Goal: Task Accomplishment & Management: Manage account settings

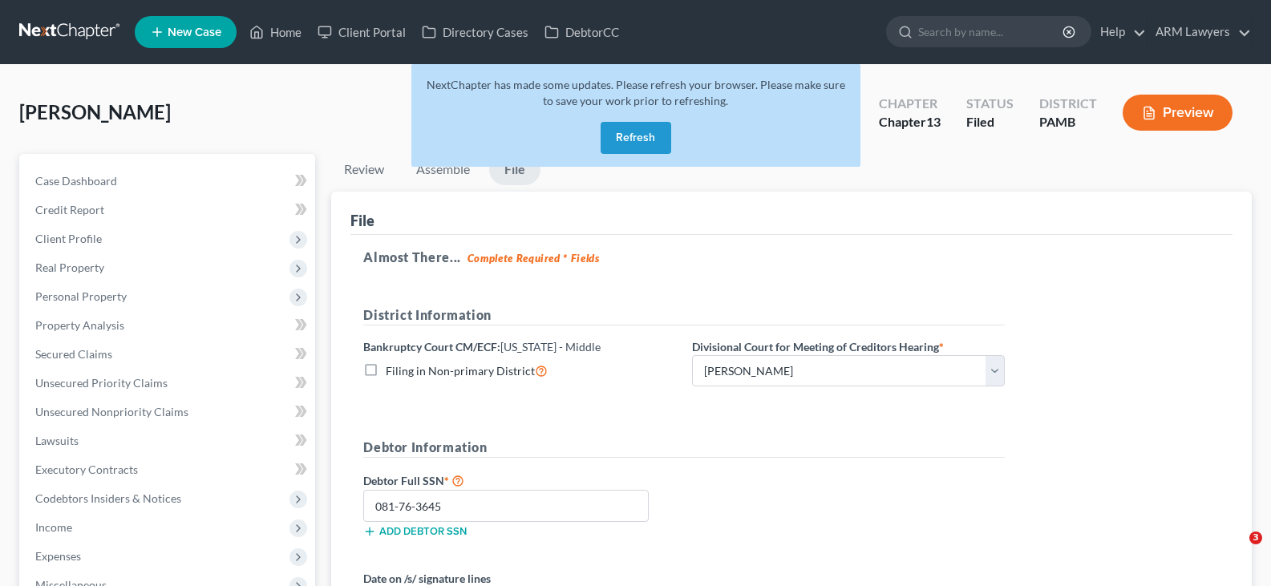
select select "1"
click at [658, 129] on button "Refresh" at bounding box center [636, 138] width 71 height 32
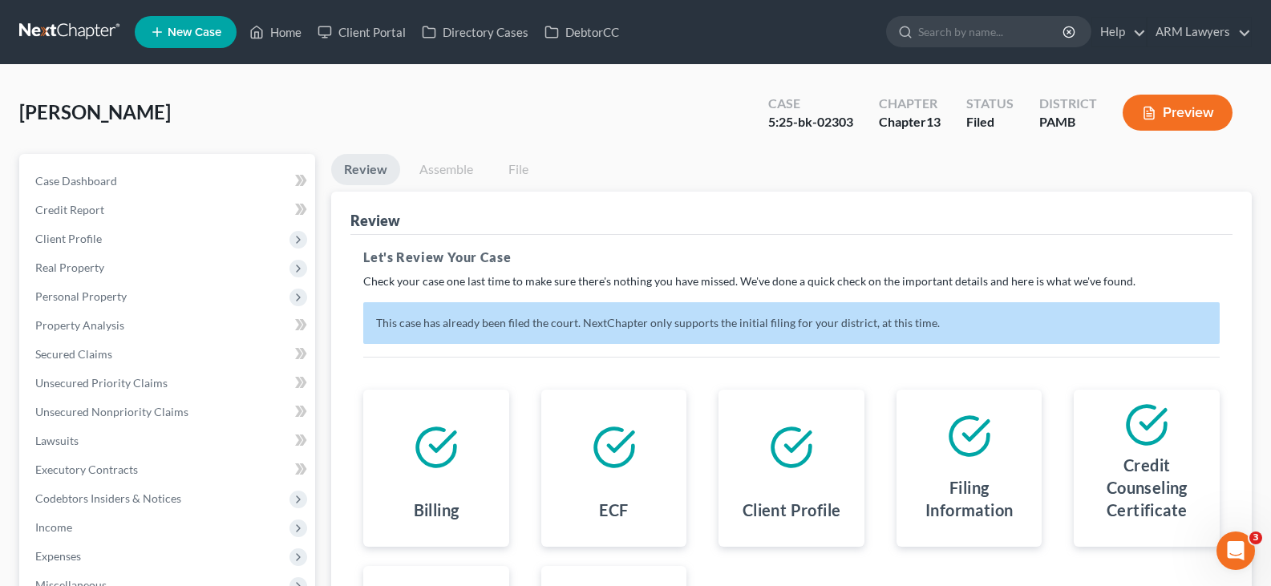
click at [52, 20] on link at bounding box center [70, 32] width 103 height 29
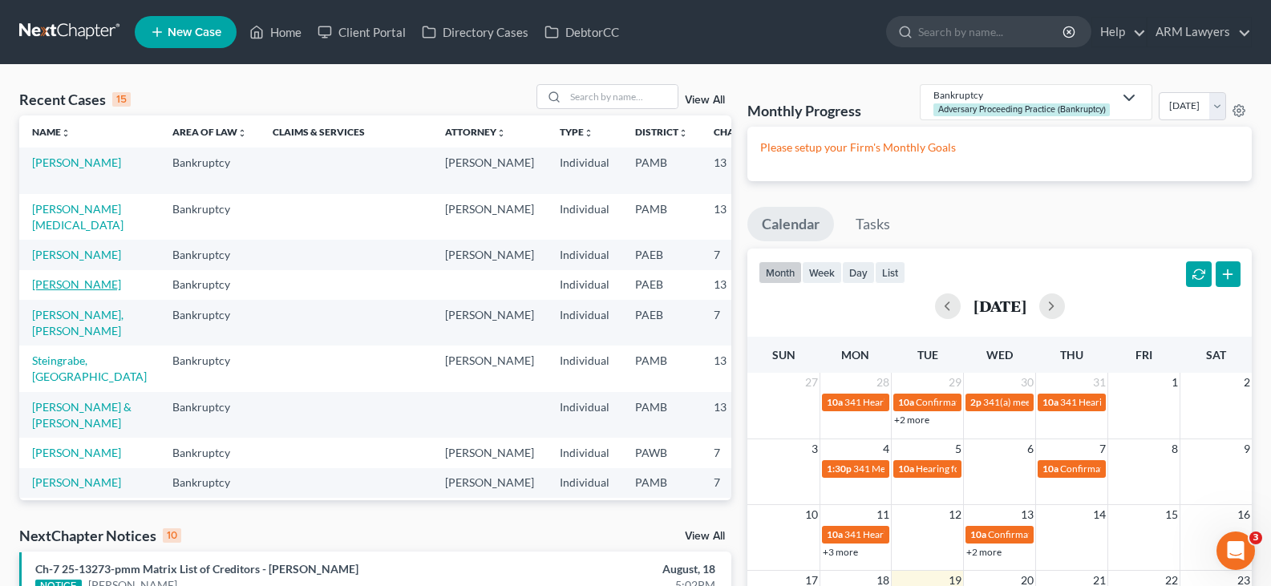
click at [59, 291] on link "Pearson, Robert" at bounding box center [76, 284] width 89 height 14
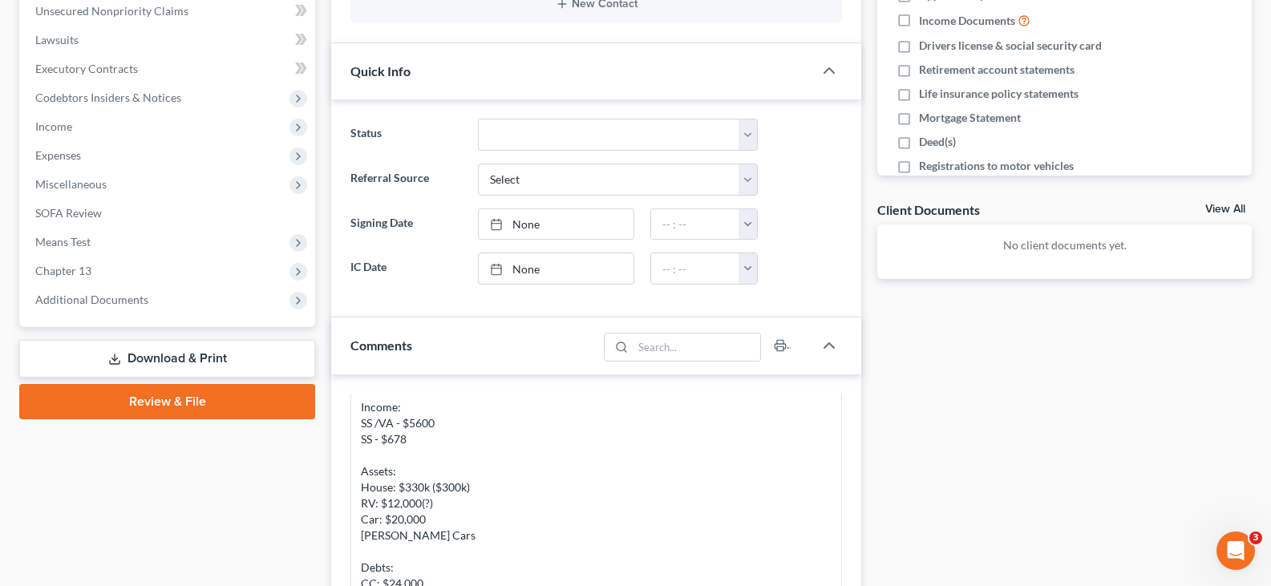
click at [151, 360] on link "Download & Print" at bounding box center [167, 359] width 296 height 38
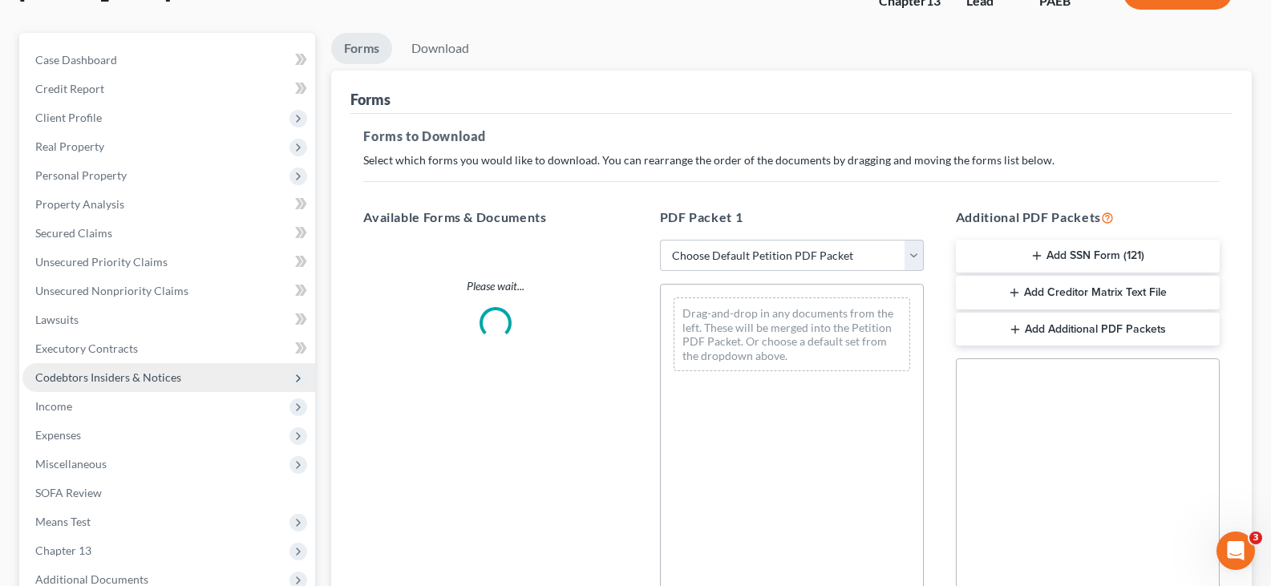
scroll to position [14, 0]
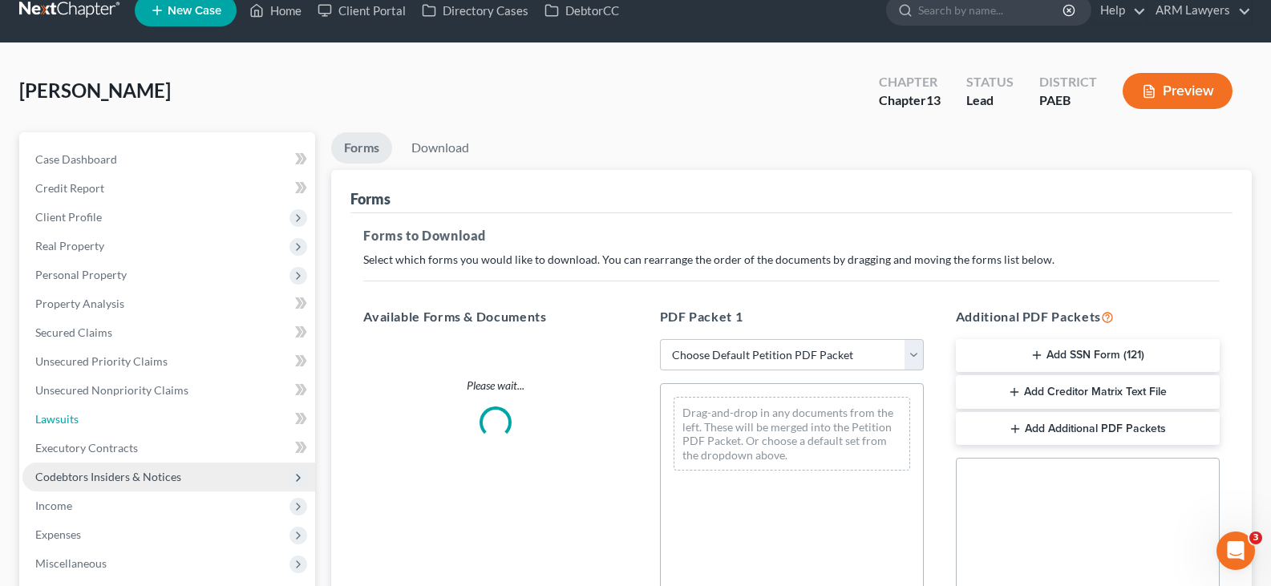
click at [166, 399] on ul "Case Dashboard Payments Invoices Payments Payments Credit Report Client Profile" at bounding box center [168, 419] width 293 height 549
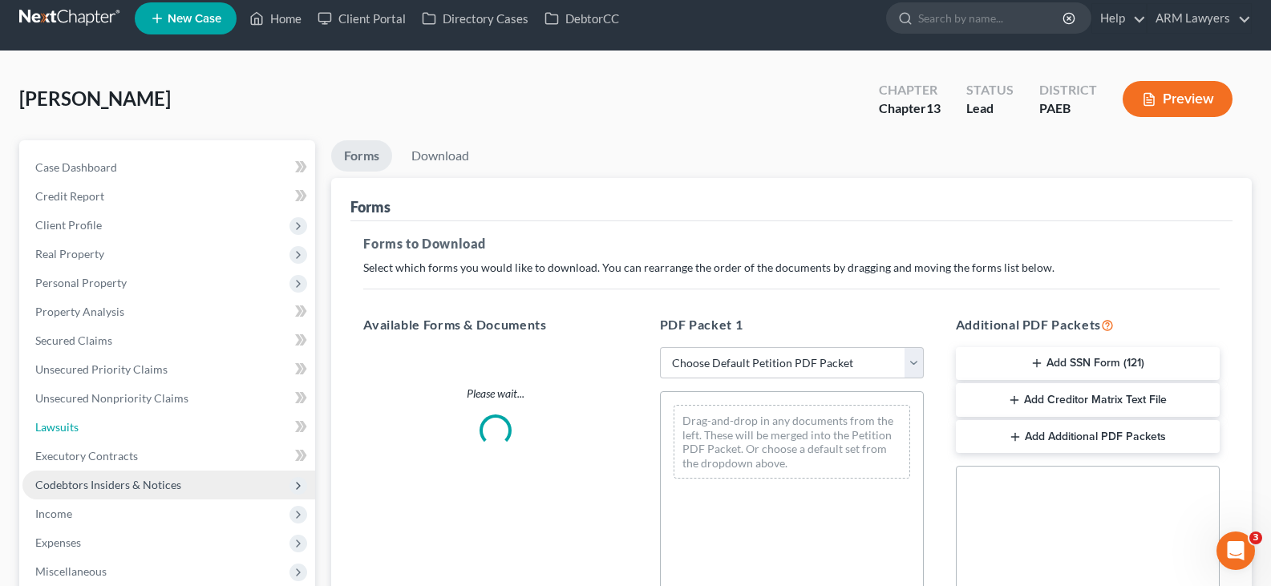
scroll to position [0, 0]
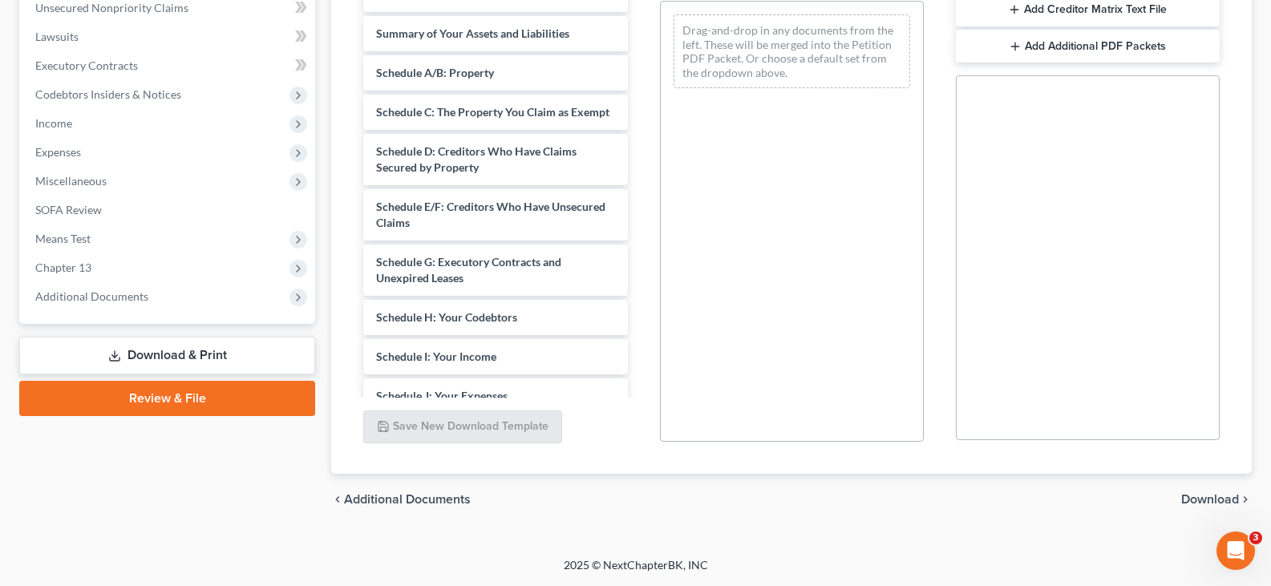
drag, startPoint x: 163, startPoint y: 403, endPoint x: 355, endPoint y: 362, distance: 196.8
click at [164, 403] on link "Review & File" at bounding box center [167, 398] width 296 height 35
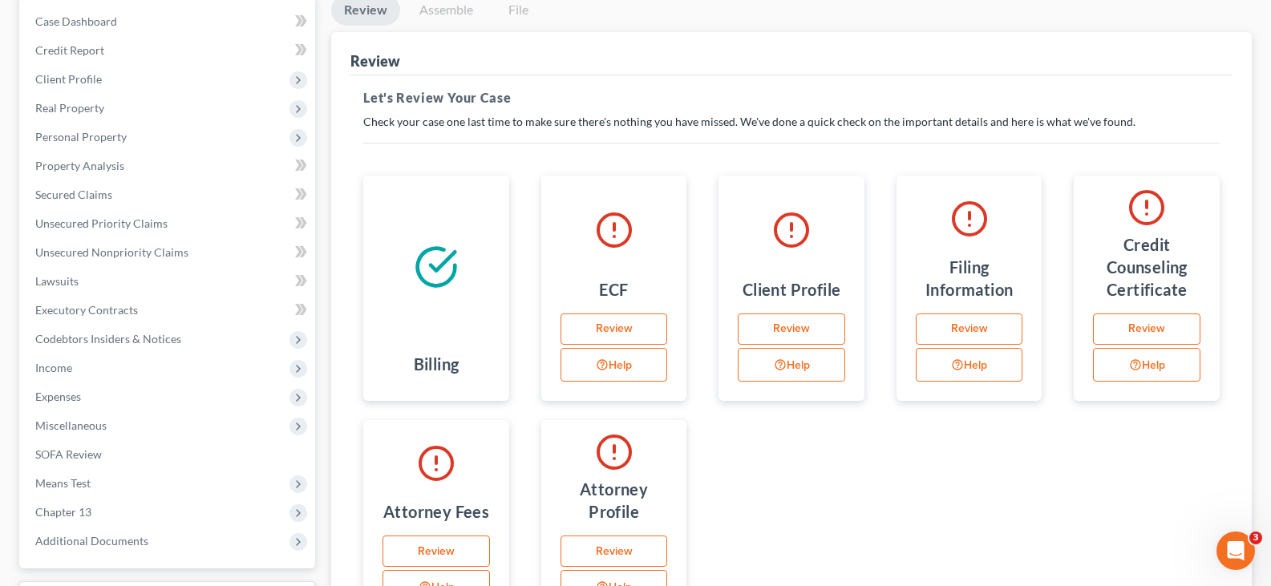
scroll to position [160, 0]
click at [439, 10] on link "Assemble" at bounding box center [446, 9] width 79 height 31
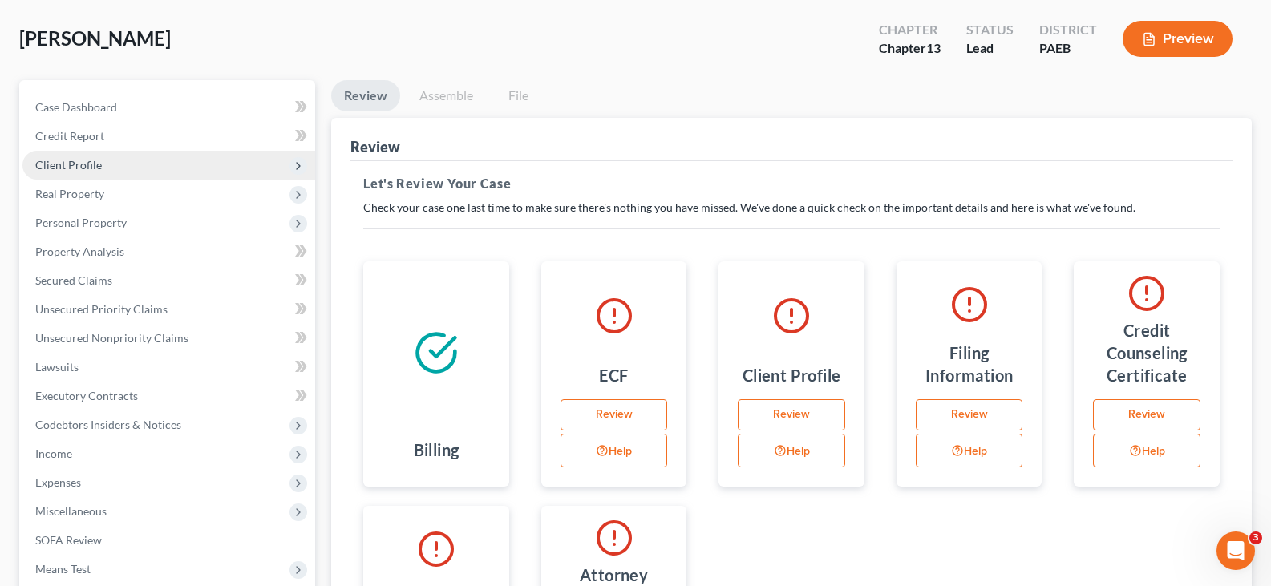
scroll to position [0, 0]
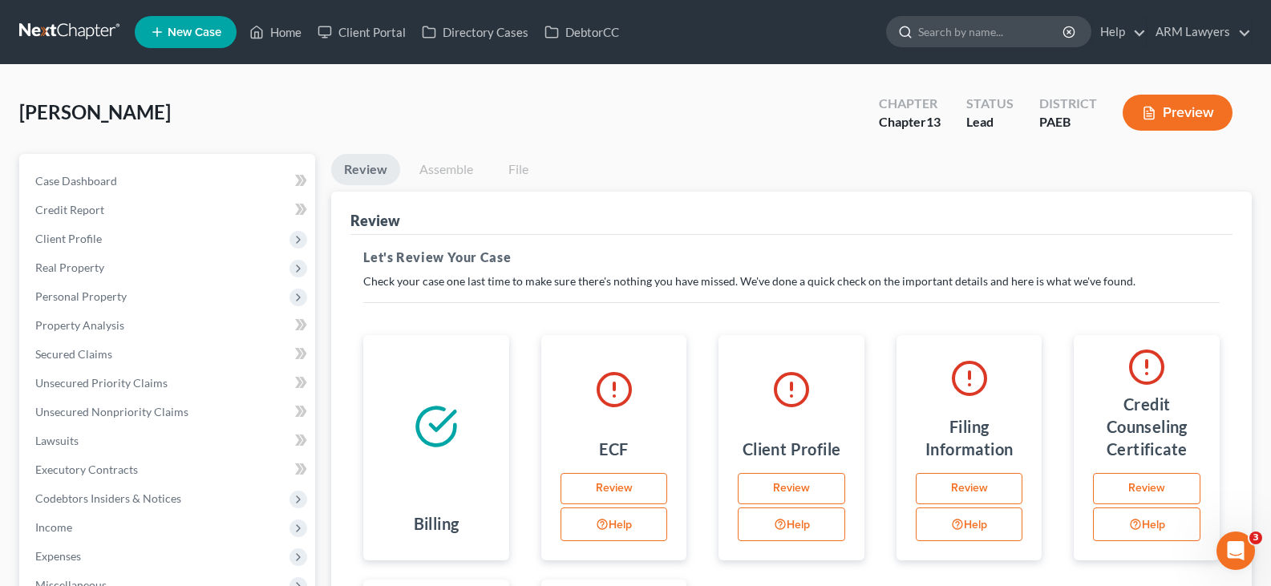
click at [984, 26] on input "search" at bounding box center [991, 32] width 147 height 30
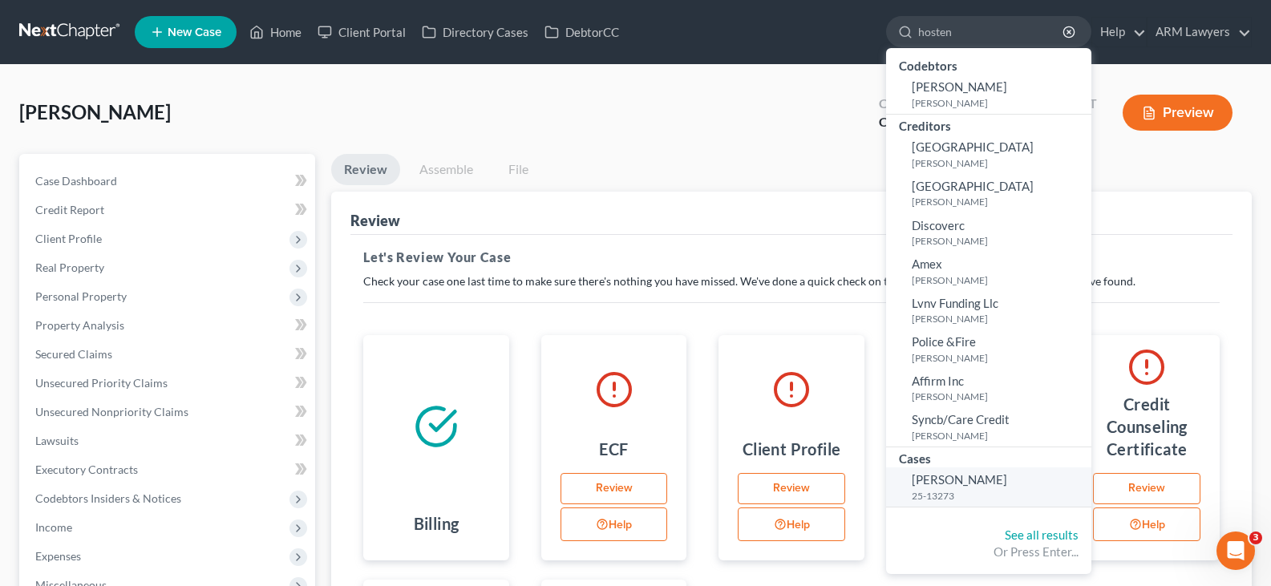
type input "hosten"
click at [969, 487] on span "Hosten, Ayesha" at bounding box center [959, 479] width 95 height 14
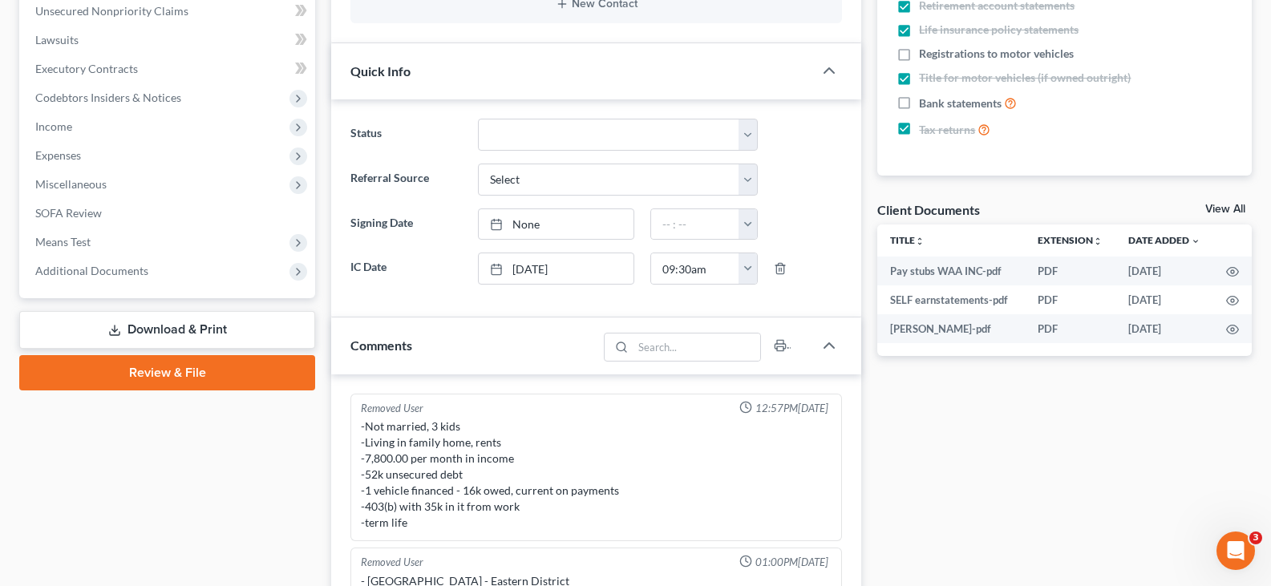
scroll to position [120, 0]
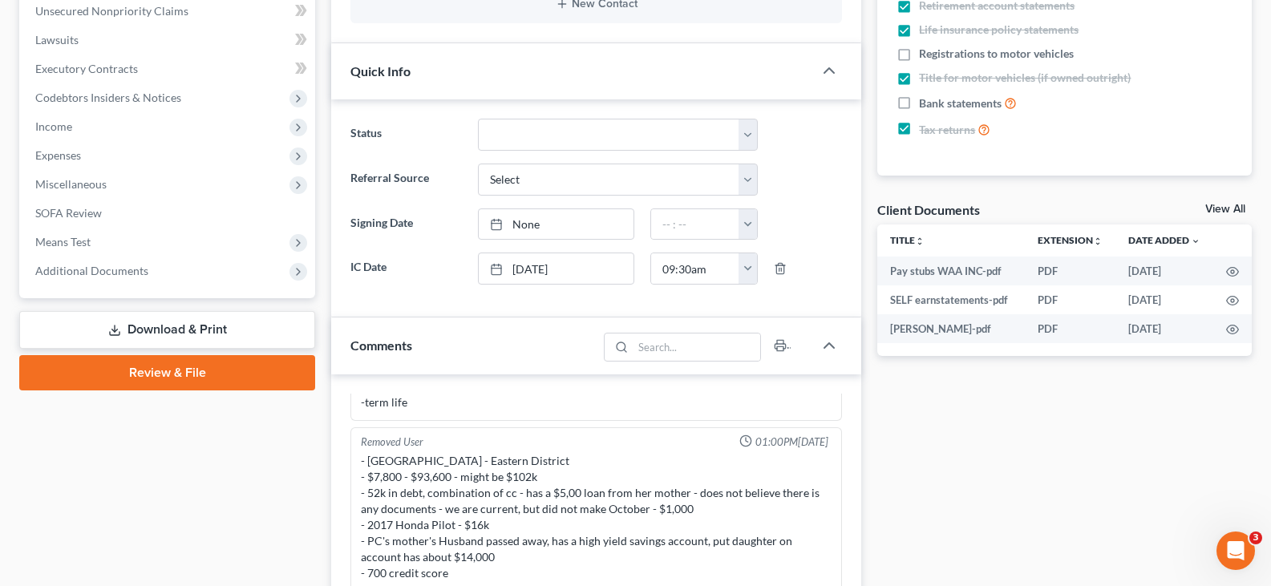
drag, startPoint x: 172, startPoint y: 358, endPoint x: 850, endPoint y: 204, distance: 695.5
click at [172, 358] on link "Review & File" at bounding box center [167, 372] width 296 height 35
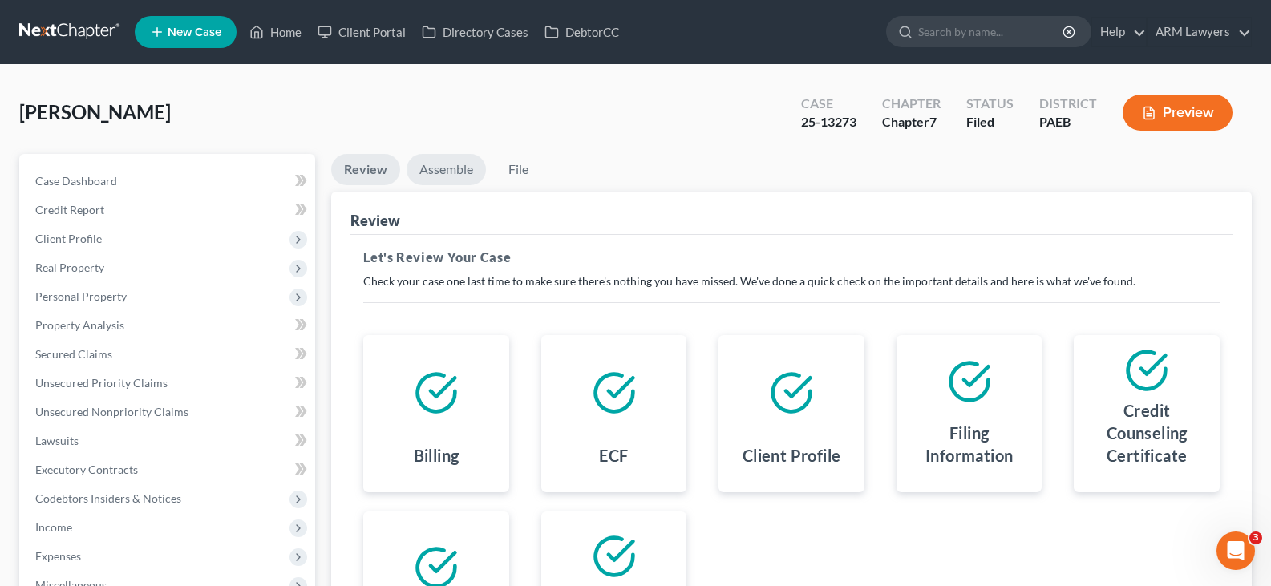
click at [456, 169] on link "Assemble" at bounding box center [446, 169] width 79 height 31
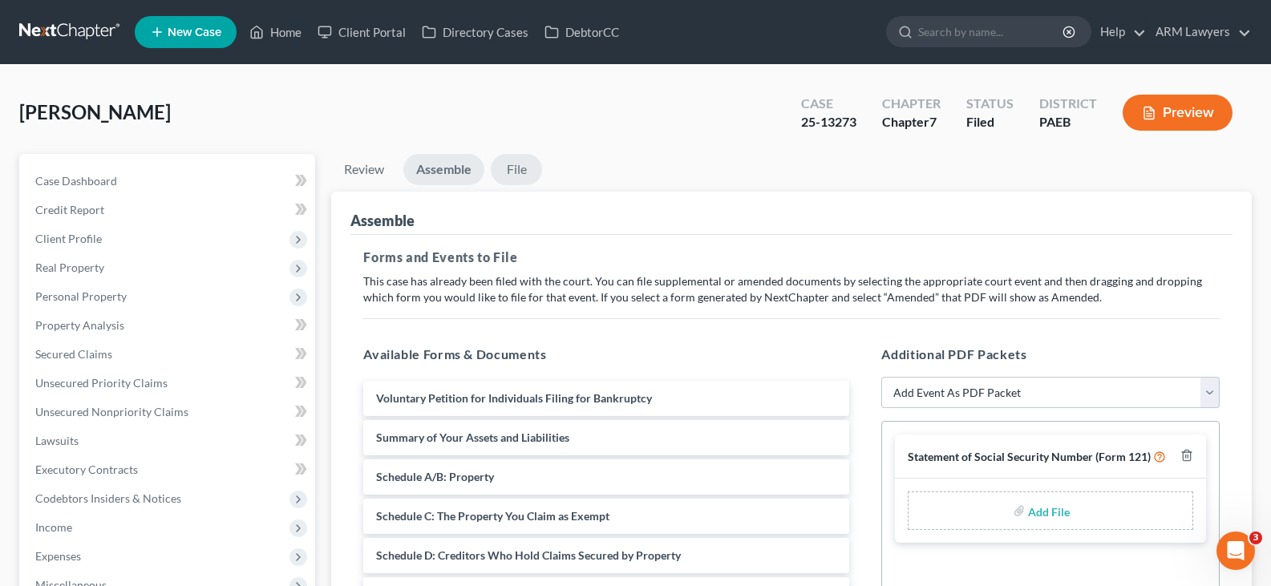
click at [535, 164] on link "File" at bounding box center [516, 169] width 51 height 31
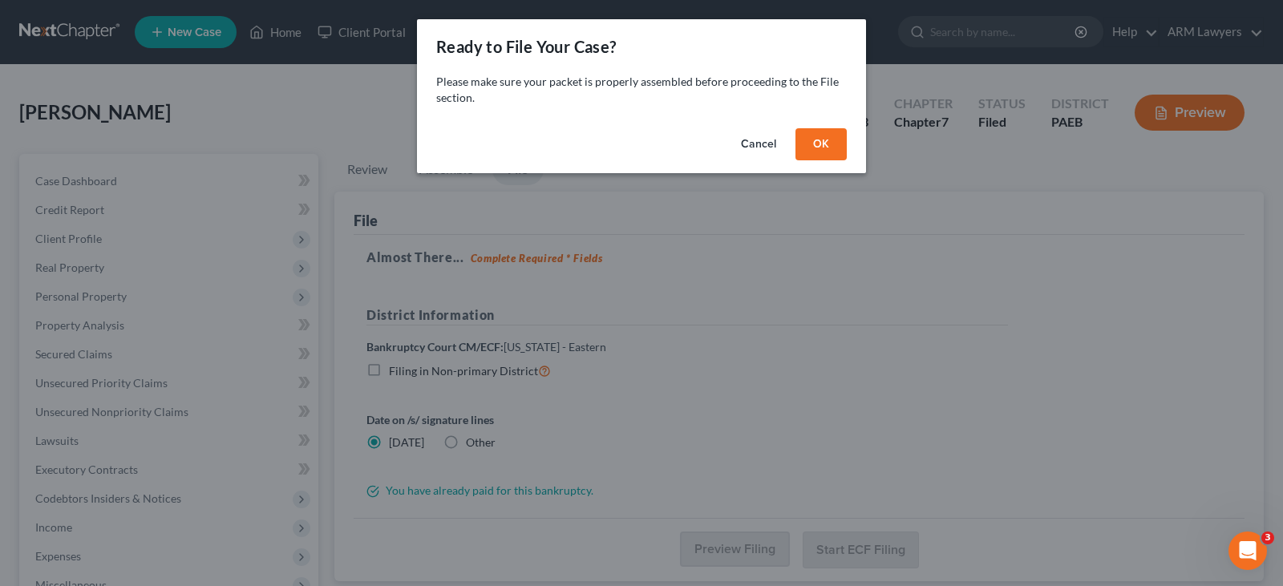
click at [767, 144] on button "Cancel" at bounding box center [758, 144] width 61 height 32
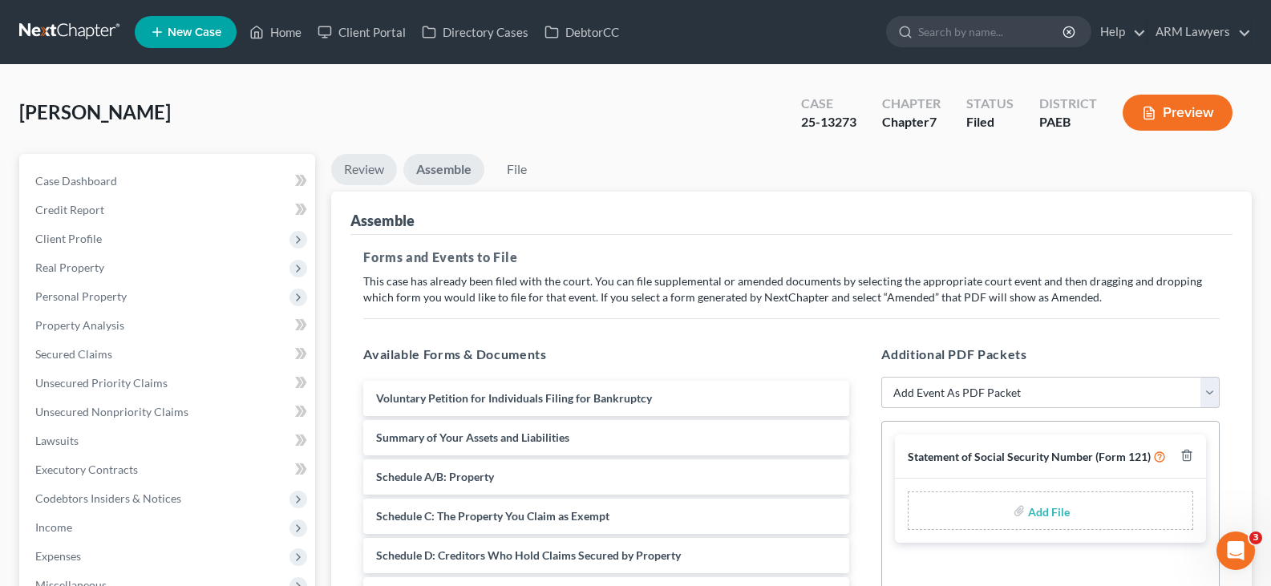
click at [372, 168] on link "Review" at bounding box center [364, 169] width 66 height 31
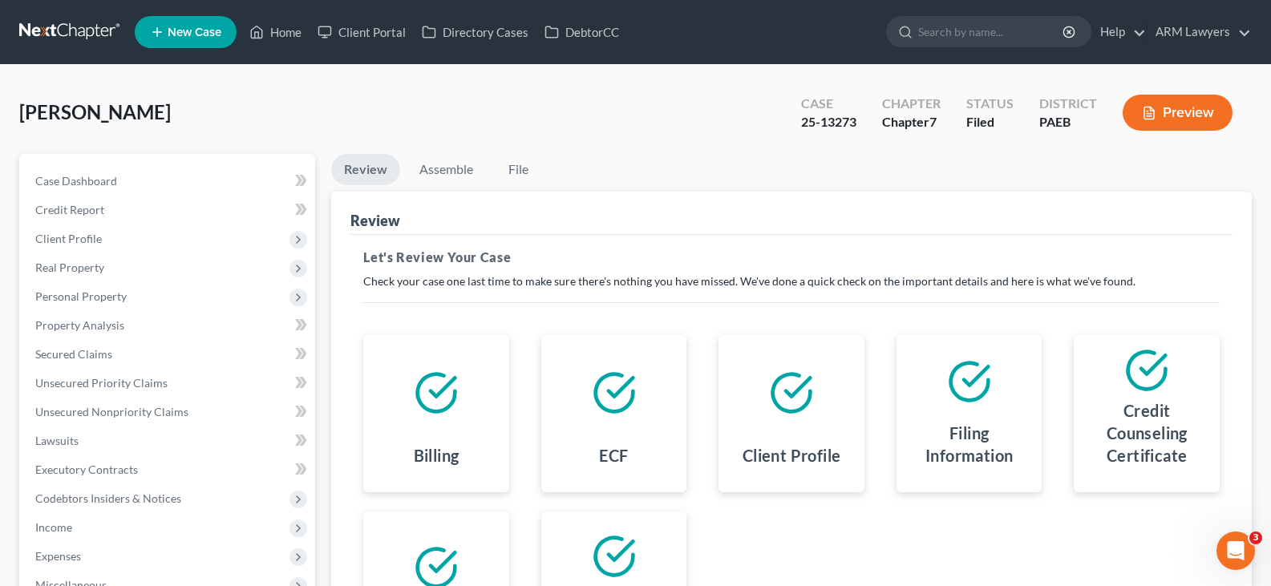
click at [78, 21] on link at bounding box center [70, 32] width 103 height 29
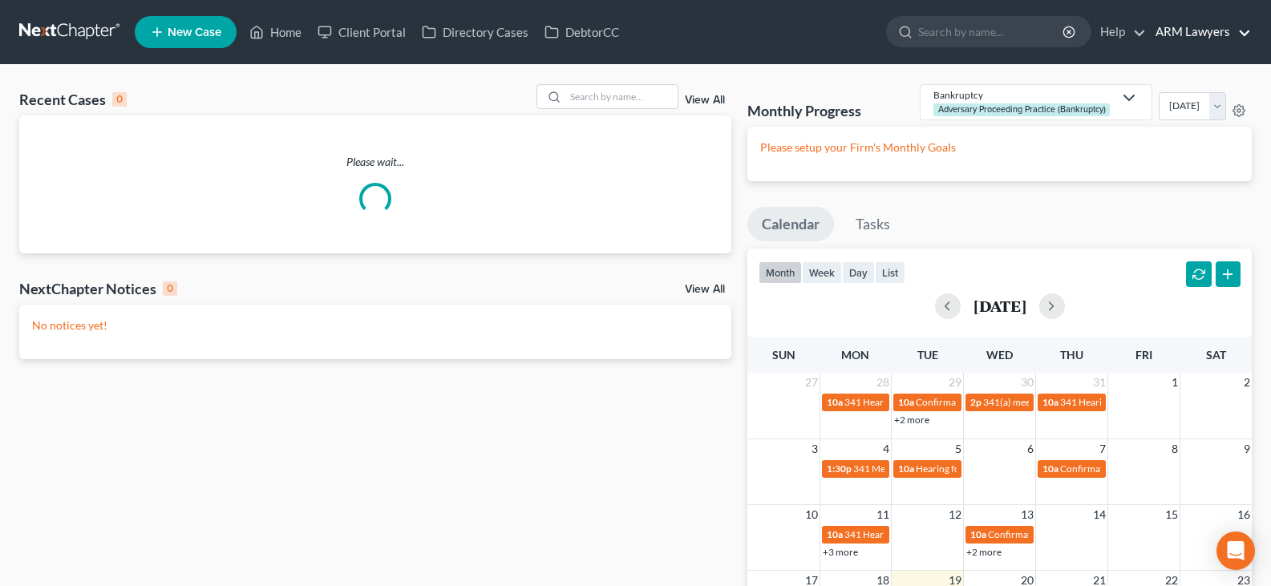
click at [1196, 33] on link "ARM Lawyers" at bounding box center [1199, 32] width 103 height 29
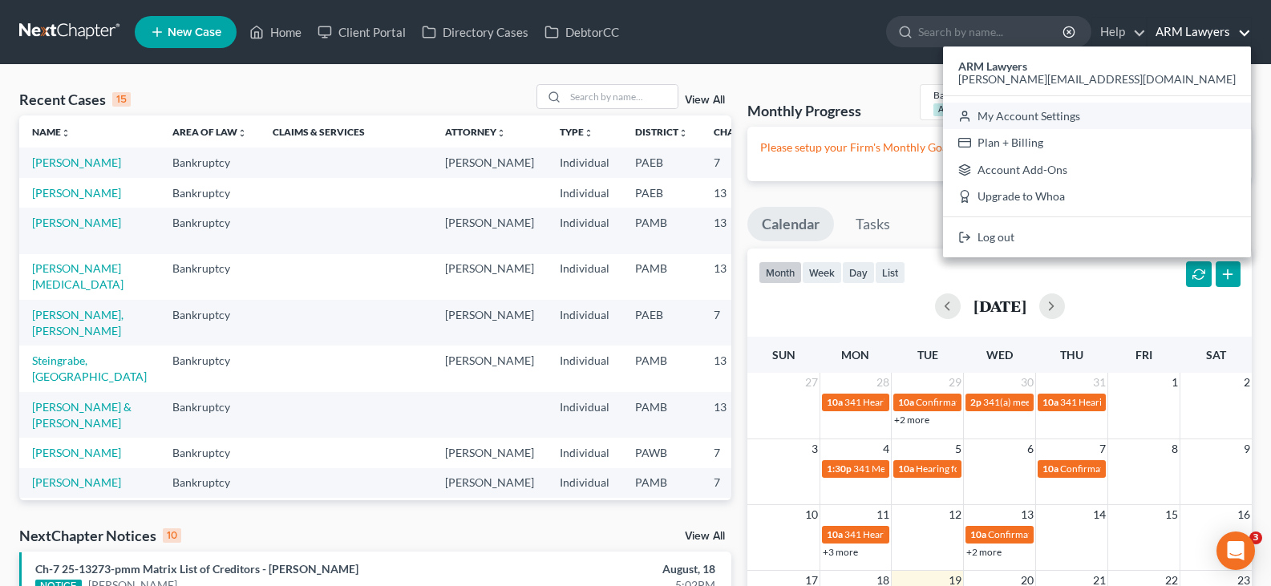
click at [1176, 112] on link "My Account Settings" at bounding box center [1097, 116] width 308 height 27
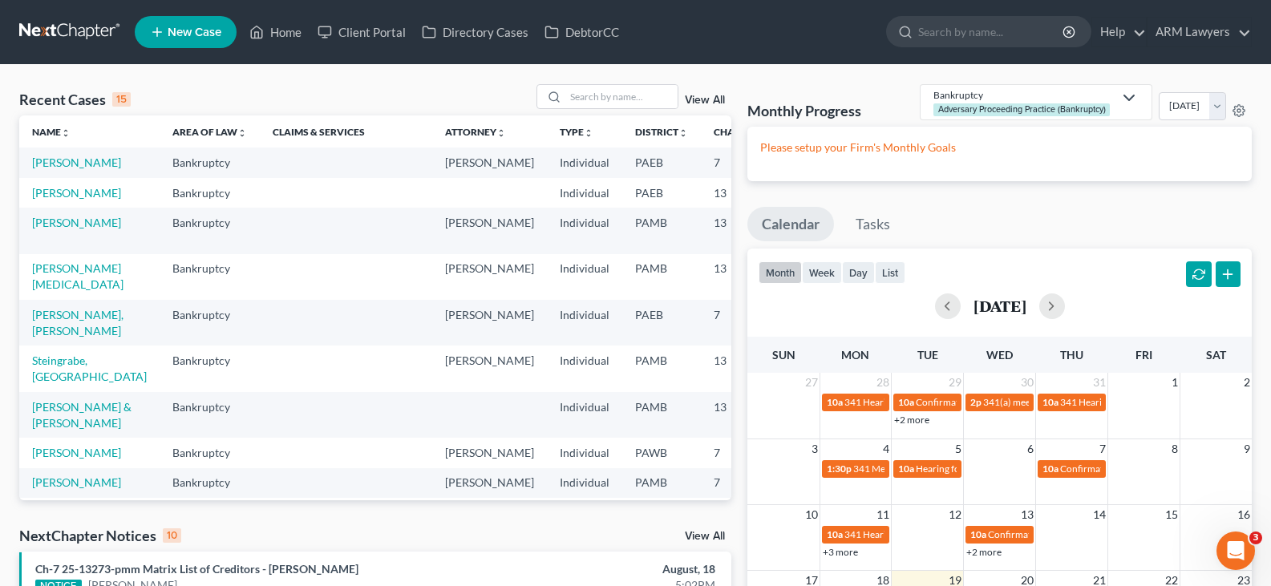
select select "68"
select select "24"
select select "39"
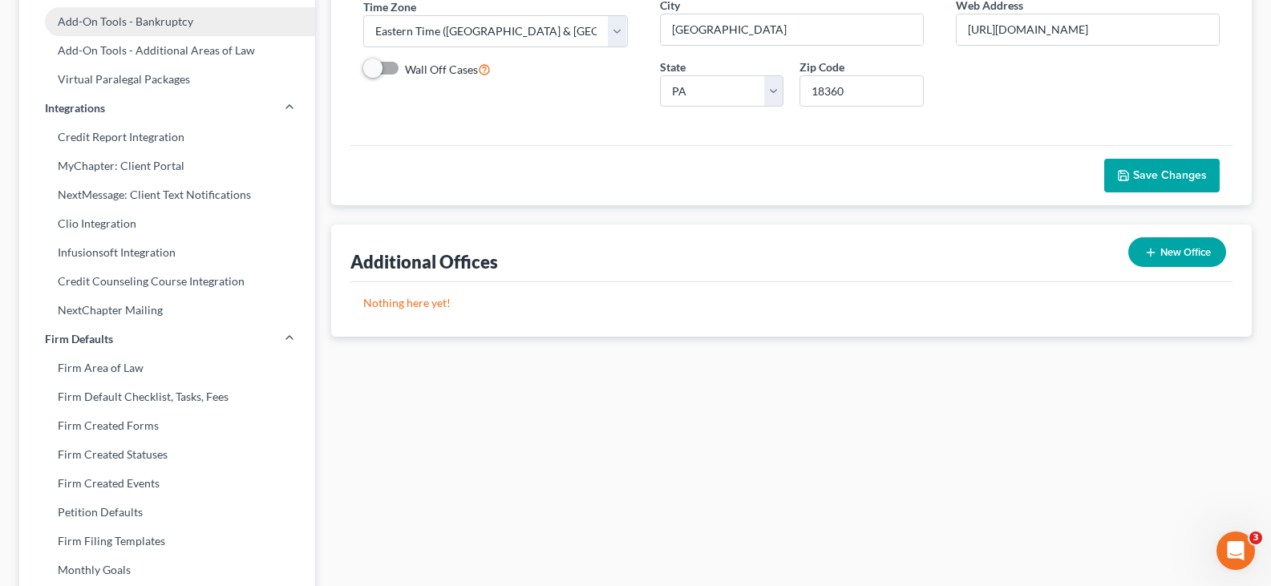
scroll to position [401, 0]
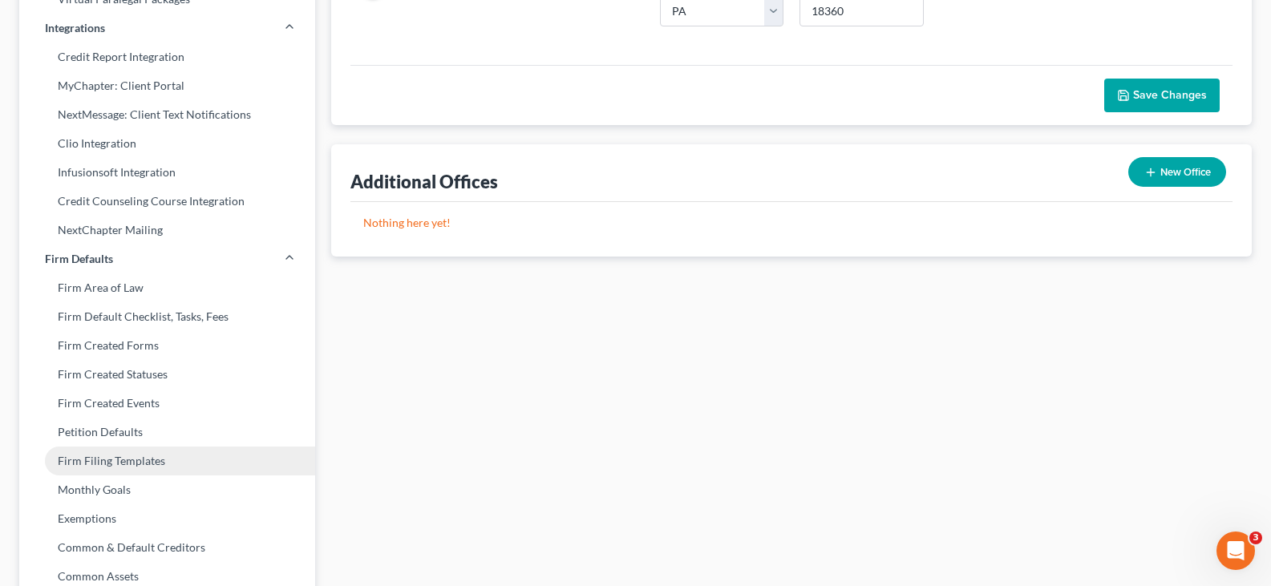
click at [128, 464] on link "Firm Filing Templates" at bounding box center [167, 461] width 296 height 29
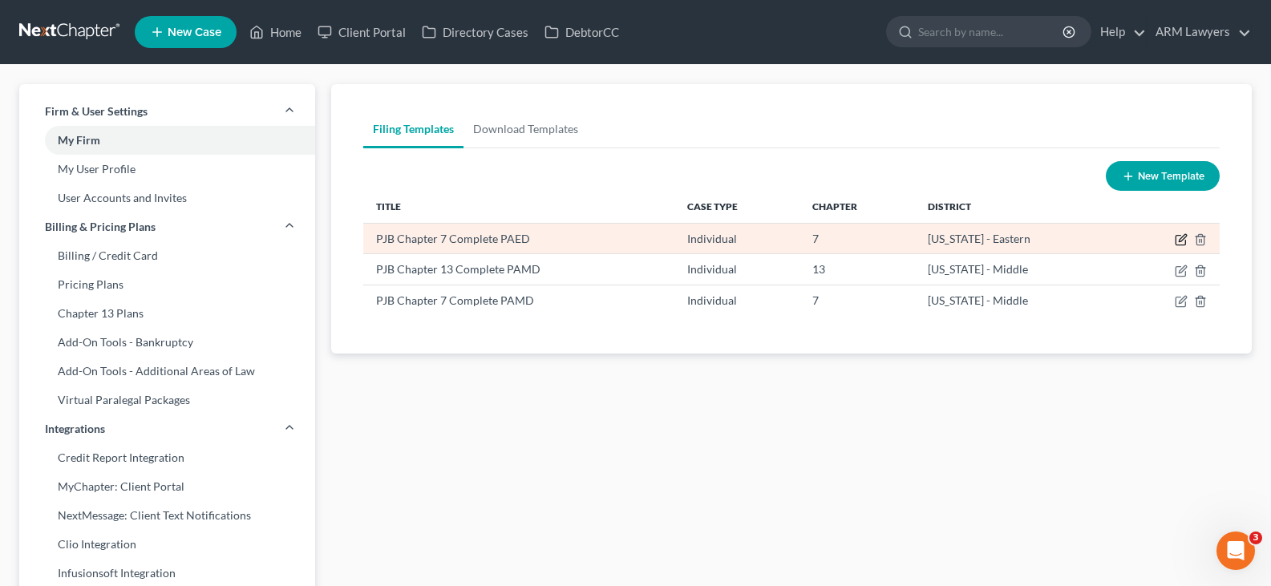
click at [1182, 241] on icon "button" at bounding box center [1182, 237] width 7 height 7
select select "67"
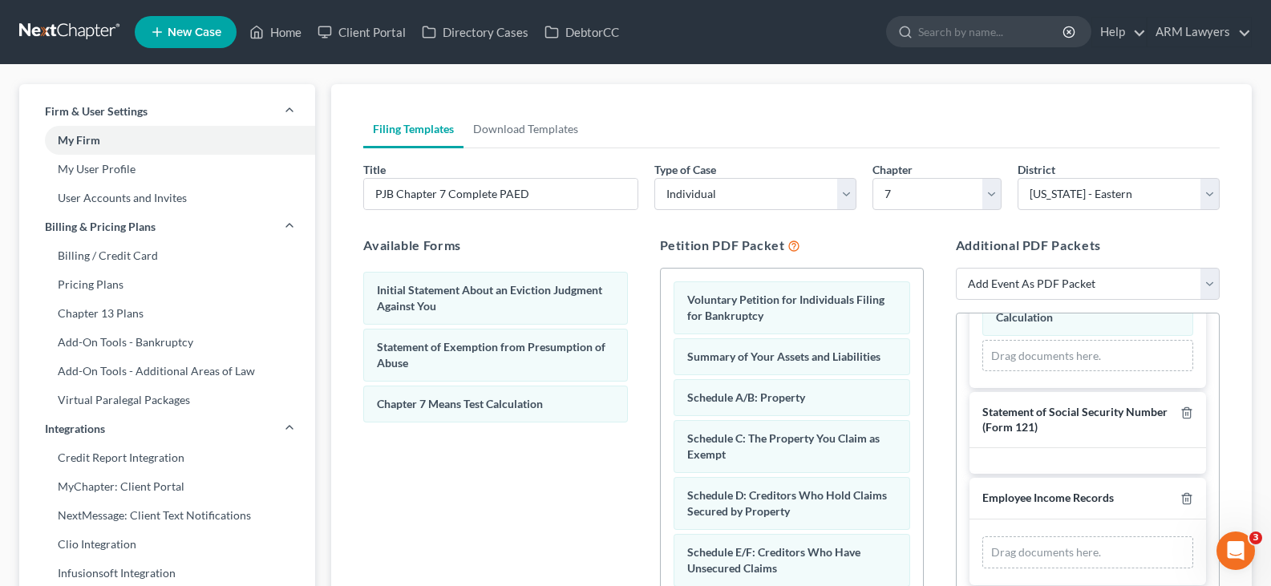
click at [69, 20] on link at bounding box center [70, 32] width 103 height 29
